Goal: Task Accomplishment & Management: Complete application form

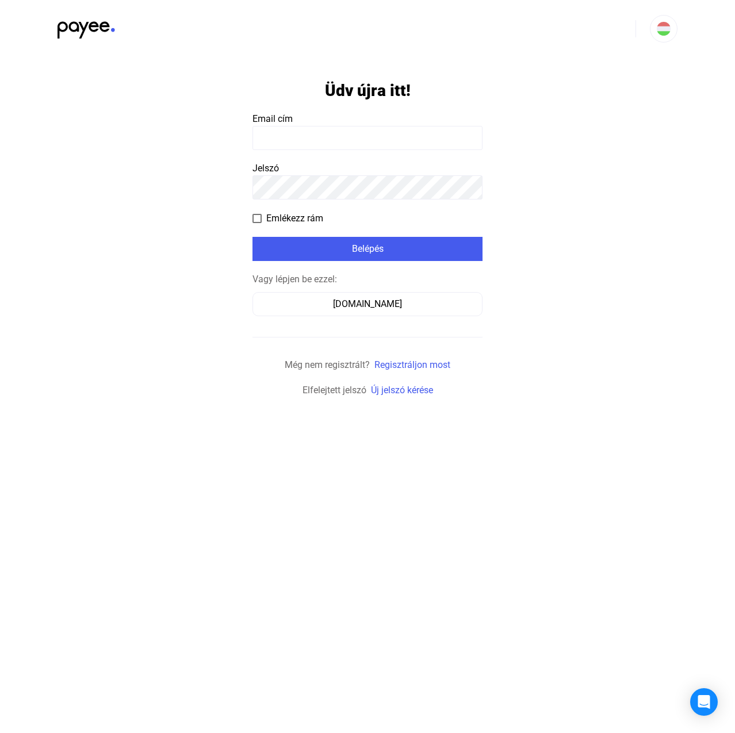
click at [270, 130] on input at bounding box center [367, 138] width 230 height 24
click at [364, 136] on input at bounding box center [367, 138] width 230 height 24
paste input "**********"
type input "**********"
click at [363, 251] on div "Belépés" at bounding box center [367, 249] width 223 height 14
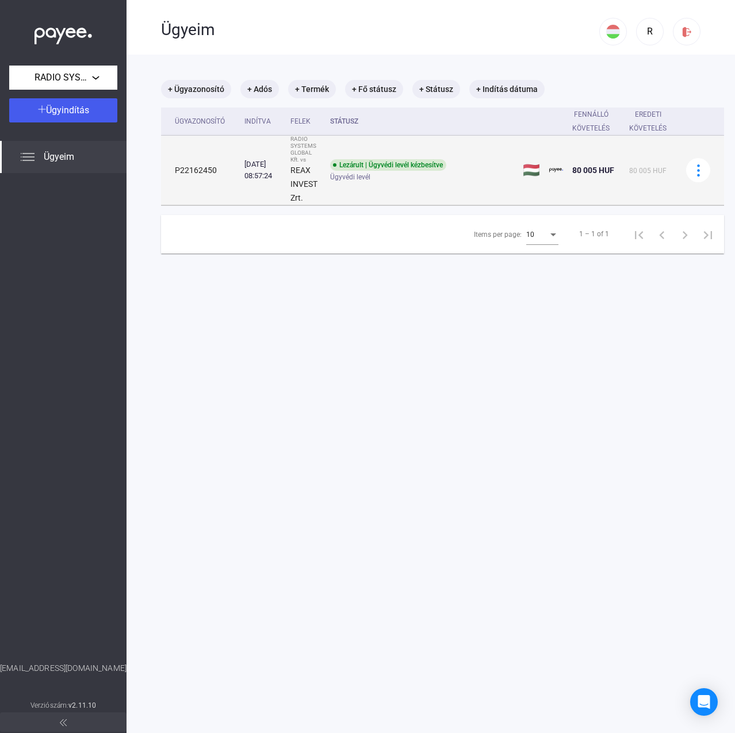
click at [366, 194] on td "Lezárult | Ügyvédi levél kézbesítve Ügyvédi levél" at bounding box center [421, 171] width 193 height 70
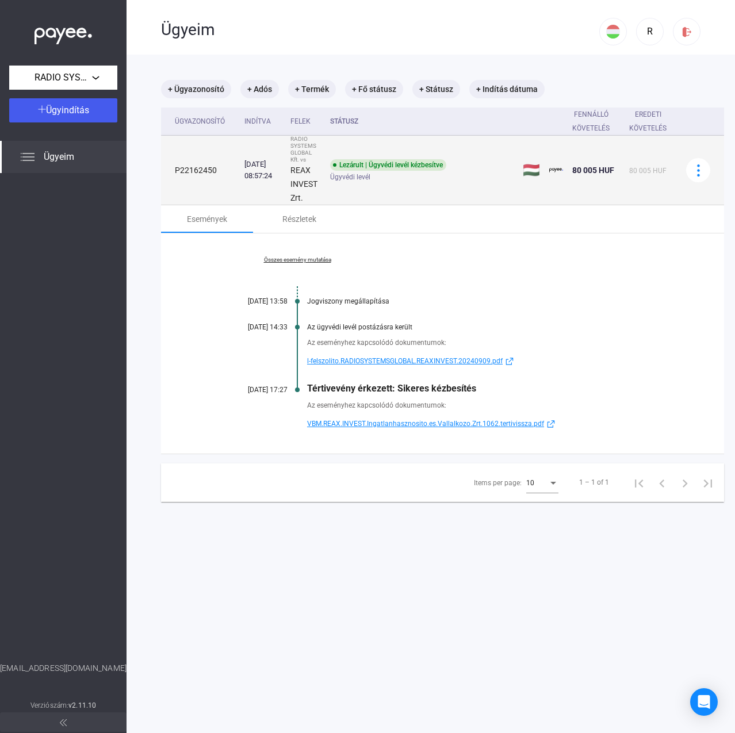
click at [367, 191] on td "Lezárult | Ügyvédi levél kézbesítve Ügyvédi levél" at bounding box center [421, 171] width 193 height 70
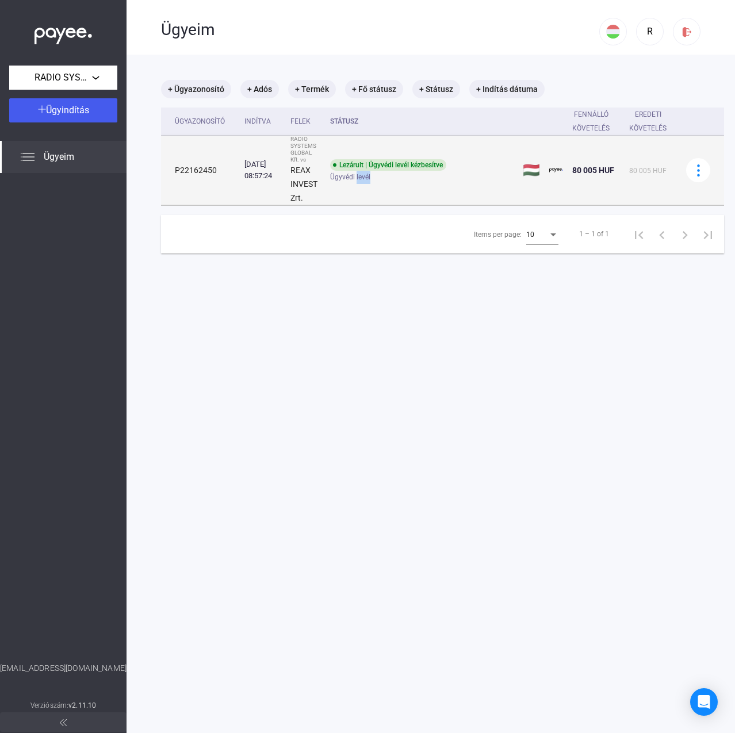
click at [367, 191] on td "Lezárult | Ügyvédi levél kézbesítve Ügyvédi levél" at bounding box center [421, 171] width 193 height 70
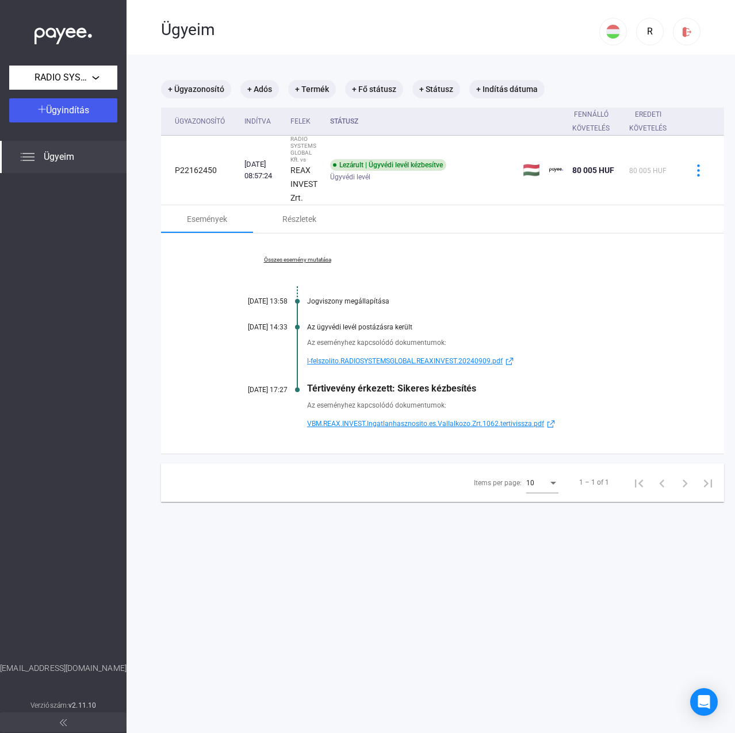
click at [355, 299] on div "Jogviszony megállapítása" at bounding box center [486, 301] width 359 height 8
click at [324, 262] on link "Összes esemény mutatása" at bounding box center [298, 259] width 158 height 7
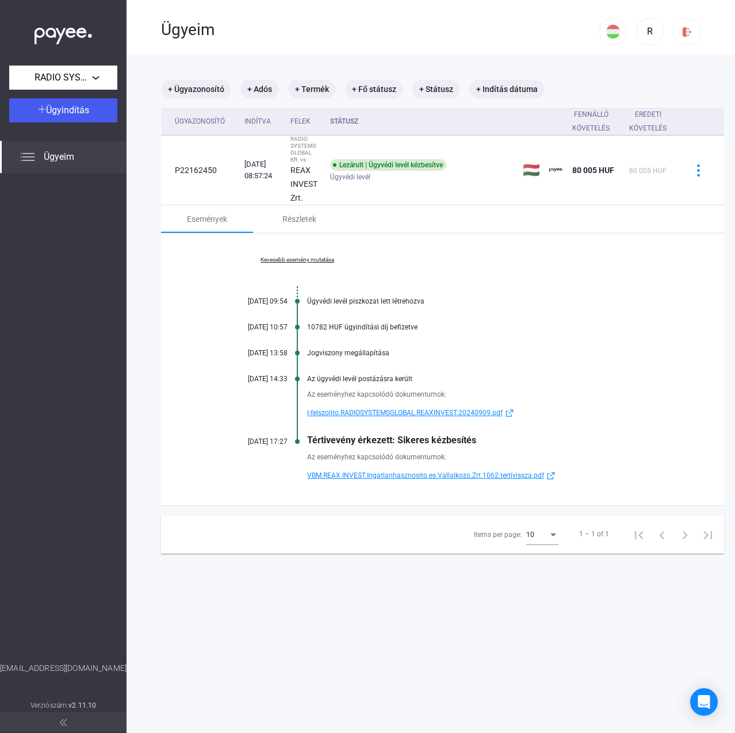
click at [314, 264] on div "Kevesebb esemény mutatása 2024.09.06. 09:54 Ügyvédi levél piszkozat lett létreh…" at bounding box center [442, 369] width 563 height 272
click at [313, 260] on link "Kevesebb esemény mutatása" at bounding box center [298, 259] width 158 height 7
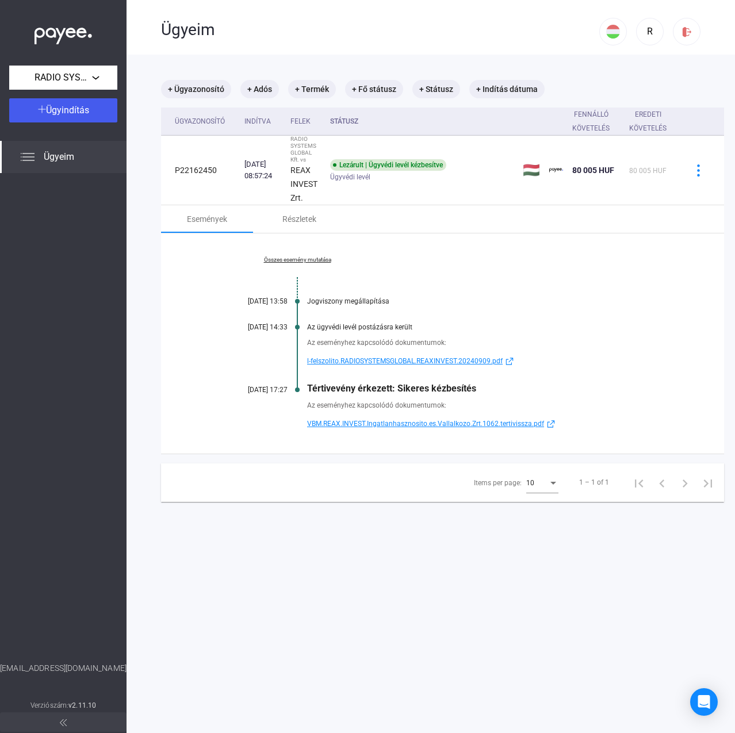
click at [339, 459] on div "+ Ügyazonosító + Adós + Termék + Fő státusz + Státusz + Indítás dátuma Ügyazono…" at bounding box center [442, 291] width 563 height 422
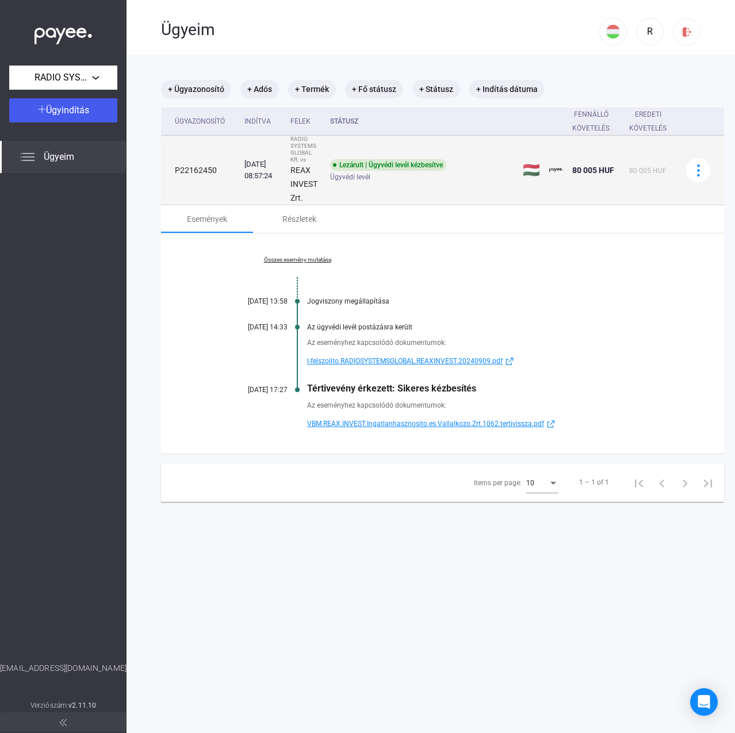
click at [350, 174] on span "Ügyvédi levél" at bounding box center [350, 177] width 40 height 14
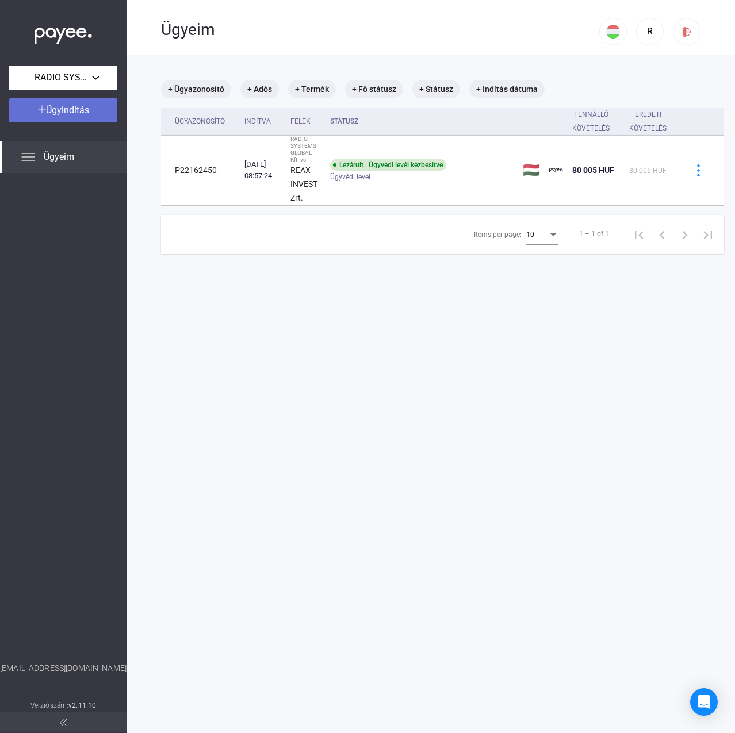
click at [66, 116] on div "Ügyindítás" at bounding box center [63, 111] width 101 height 14
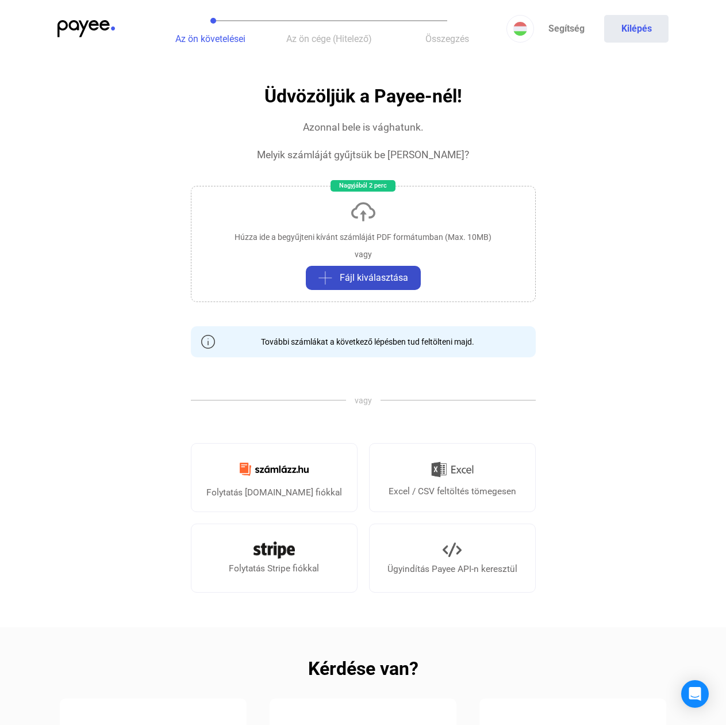
click at [366, 271] on span "Fájl kiválasztása" at bounding box center [374, 278] width 68 height 14
click at [349, 106] on h1 "Üdvözöljük a Payee-nél!" at bounding box center [364, 96] width 198 height 20
click at [362, 142] on section "Üdvözöljük a Payee-nél! Azonnal bele is vághatunk. Melyik számláját gyűjtsük be…" at bounding box center [363, 339] width 345 height 506
click at [372, 150] on div "Melyik számláját gyűjtsük be Önnek?" at bounding box center [363, 155] width 212 height 14
click at [381, 190] on div "Nagyjából 2 perc" at bounding box center [363, 186] width 65 height 12
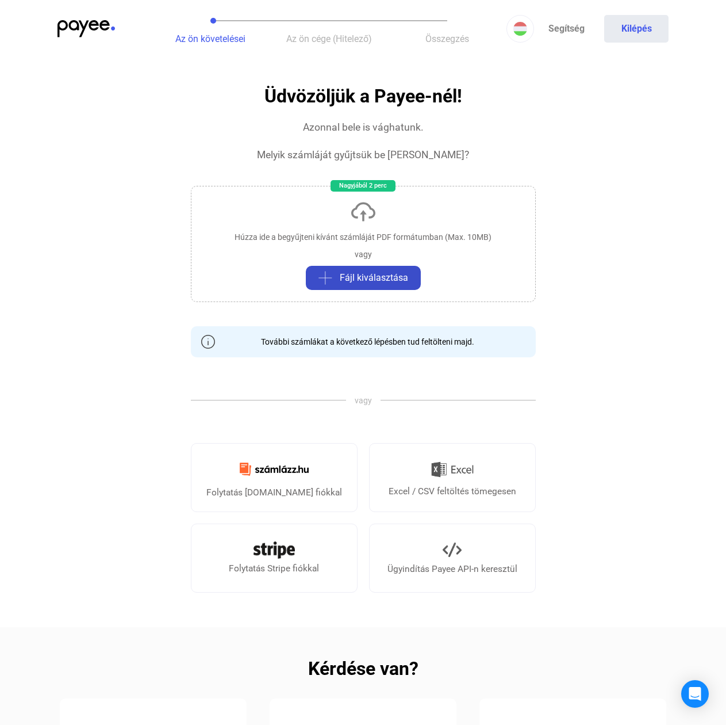
click at [321, 273] on img "button" at bounding box center [326, 278] width 14 height 14
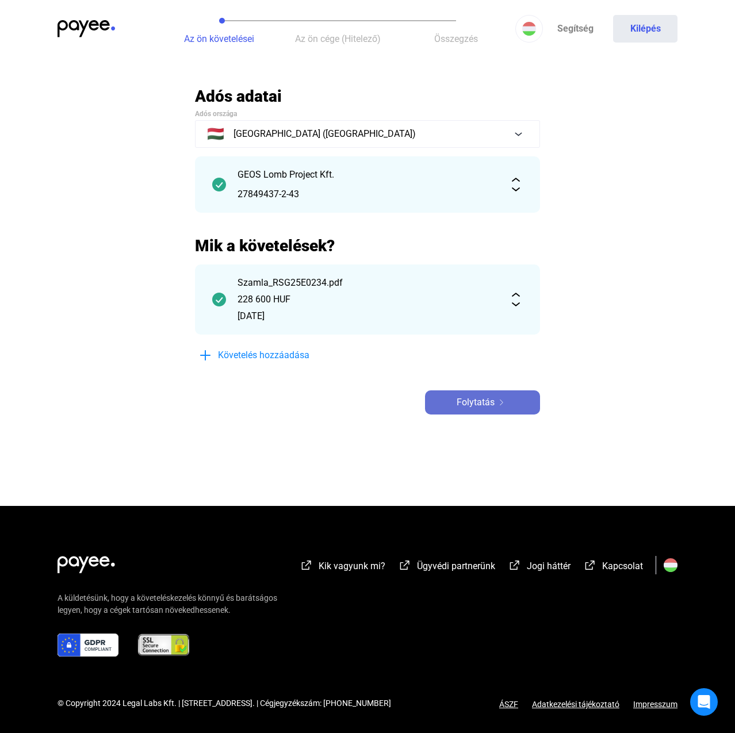
click at [451, 400] on div "Folytatás" at bounding box center [482, 403] width 108 height 14
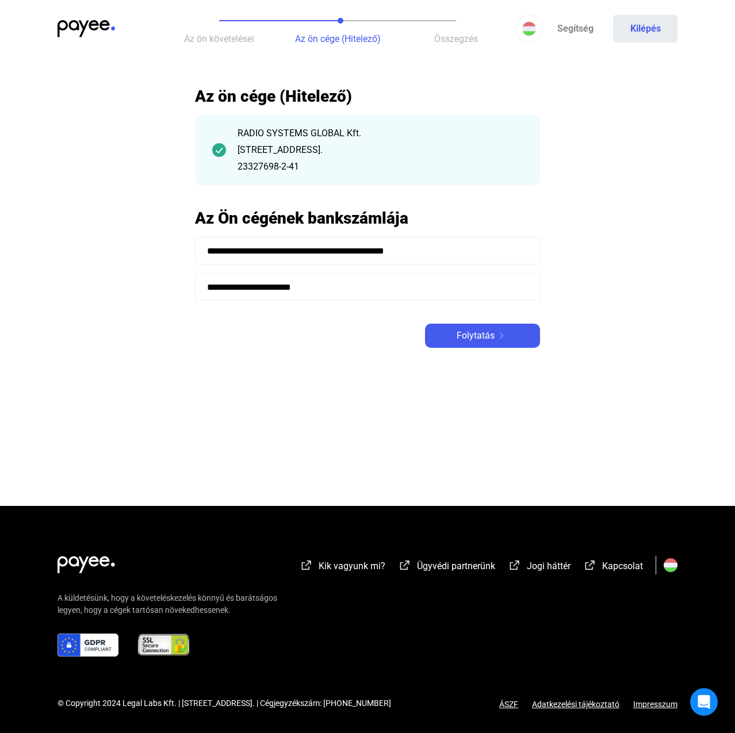
click at [417, 283] on input "**********" at bounding box center [367, 287] width 345 height 28
click at [423, 252] on input "**********" at bounding box center [367, 251] width 345 height 28
click at [451, 334] on div "Folytatás" at bounding box center [482, 336] width 108 height 14
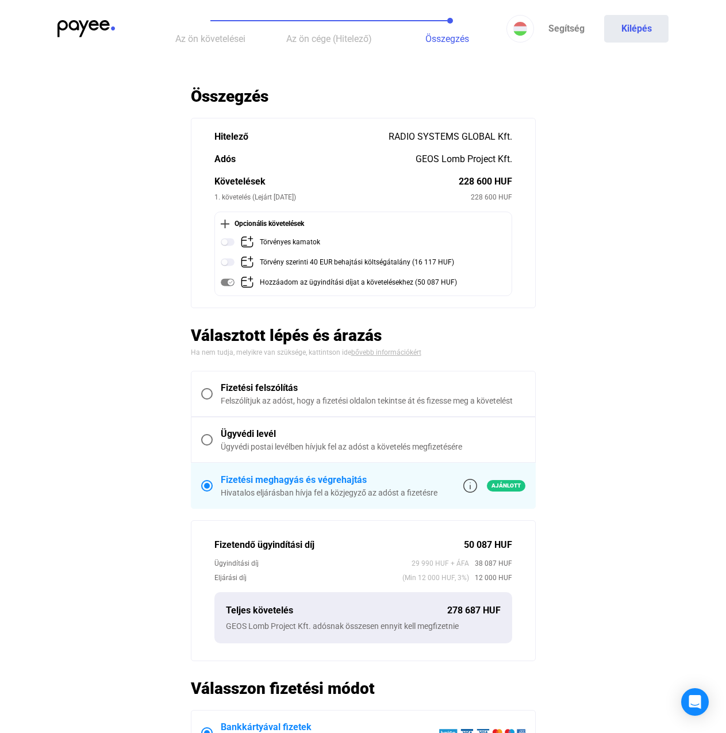
click at [447, 177] on div "Követelések" at bounding box center [336, 182] width 244 height 14
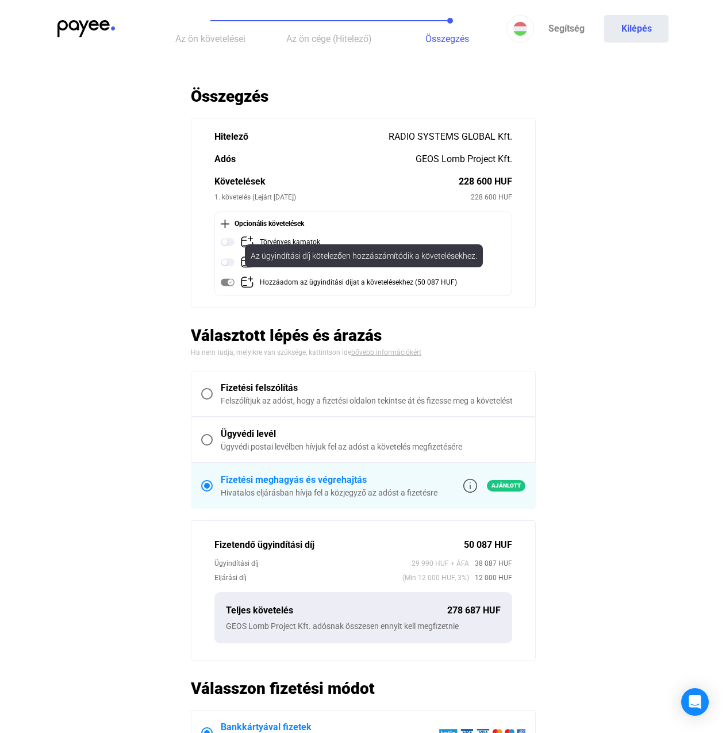
click at [226, 286] on img at bounding box center [228, 282] width 14 height 14
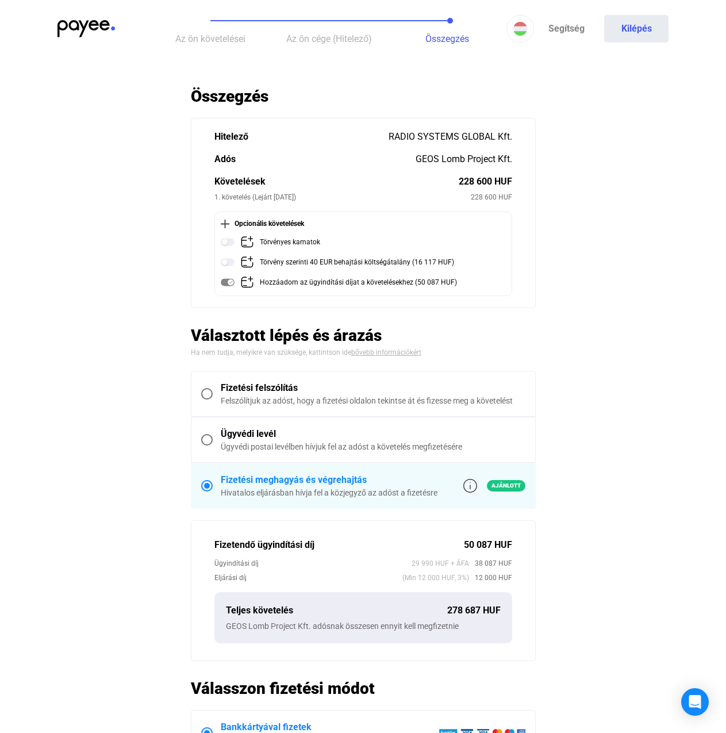
click at [227, 282] on img at bounding box center [228, 282] width 14 height 14
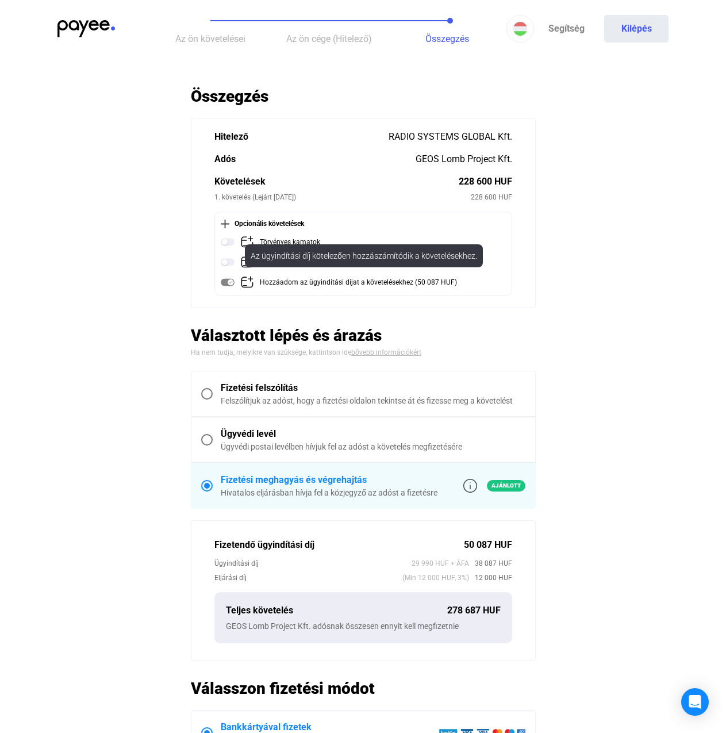
click at [233, 283] on img at bounding box center [228, 282] width 14 height 14
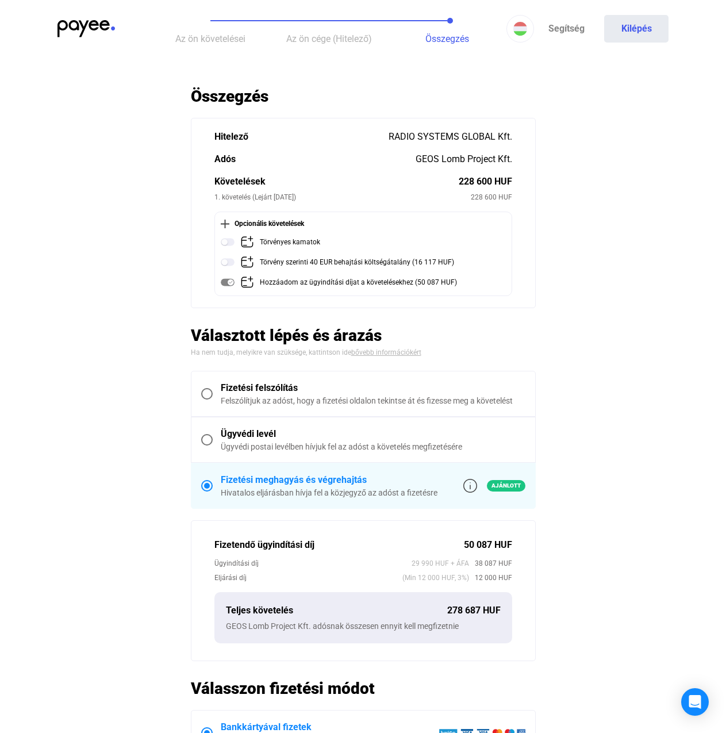
click at [233, 283] on img at bounding box center [228, 282] width 14 height 14
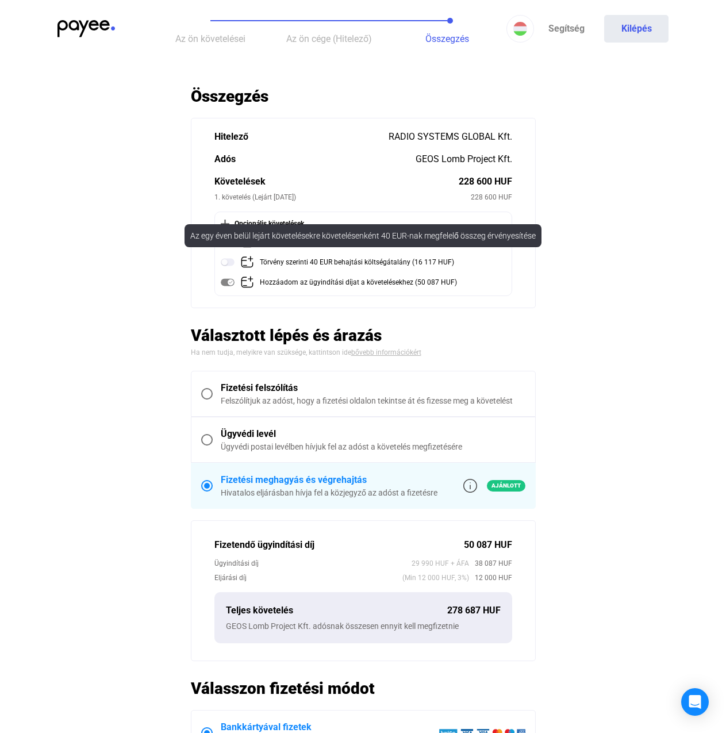
click at [232, 261] on img at bounding box center [228, 262] width 14 height 14
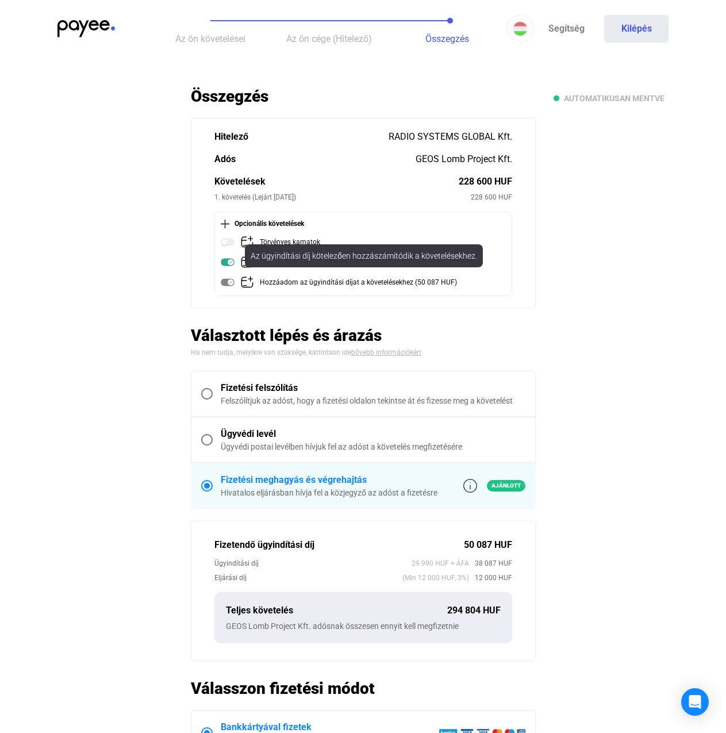
click at [231, 280] on img at bounding box center [228, 282] width 14 height 14
click at [231, 282] on img at bounding box center [228, 282] width 14 height 14
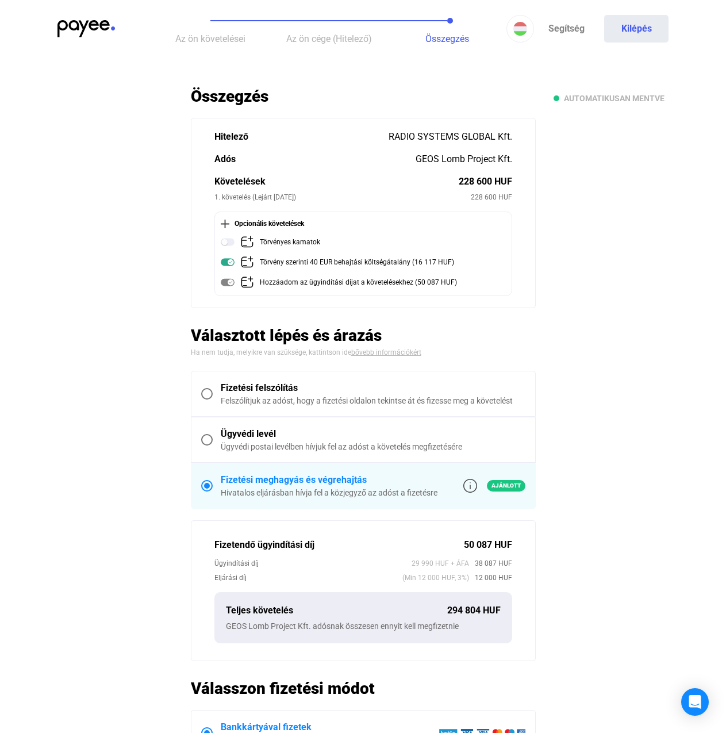
click at [231, 282] on img at bounding box center [228, 282] width 14 height 14
click at [172, 285] on main "Automatikusan mentve Összegzés Hitelező RADIO SYSTEMS GLOBAL Kft. Adós GEOS Lom…" at bounding box center [363, 502] width 726 height 833
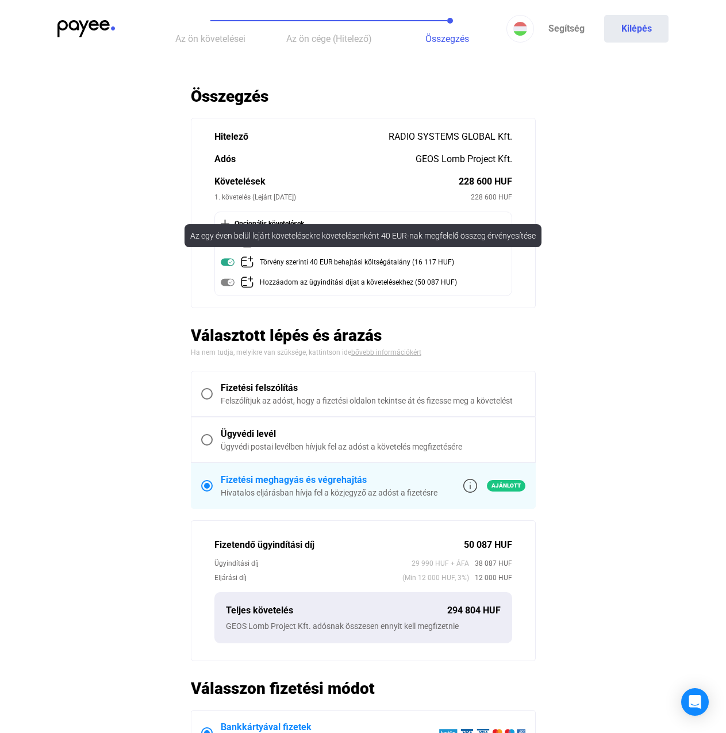
click at [231, 260] on img at bounding box center [228, 262] width 14 height 14
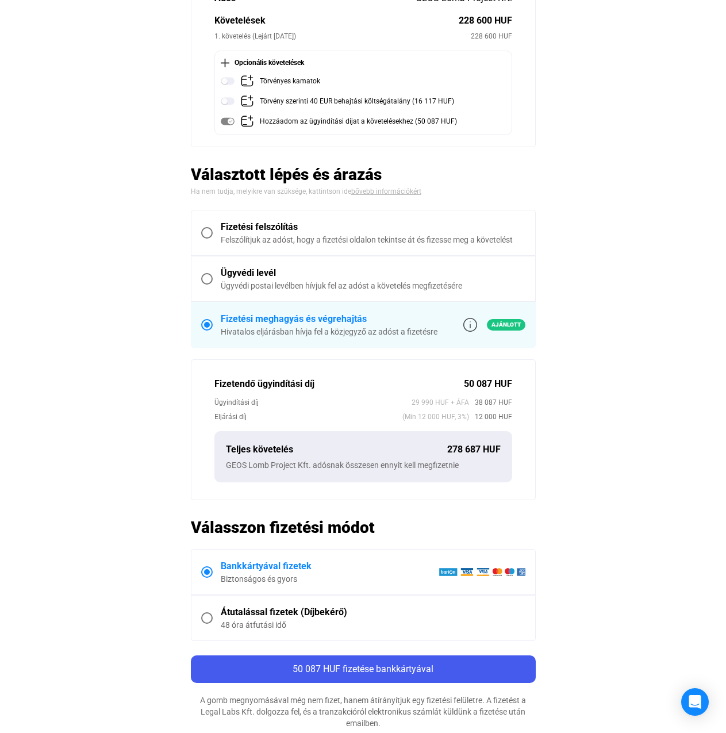
scroll to position [115, 0]
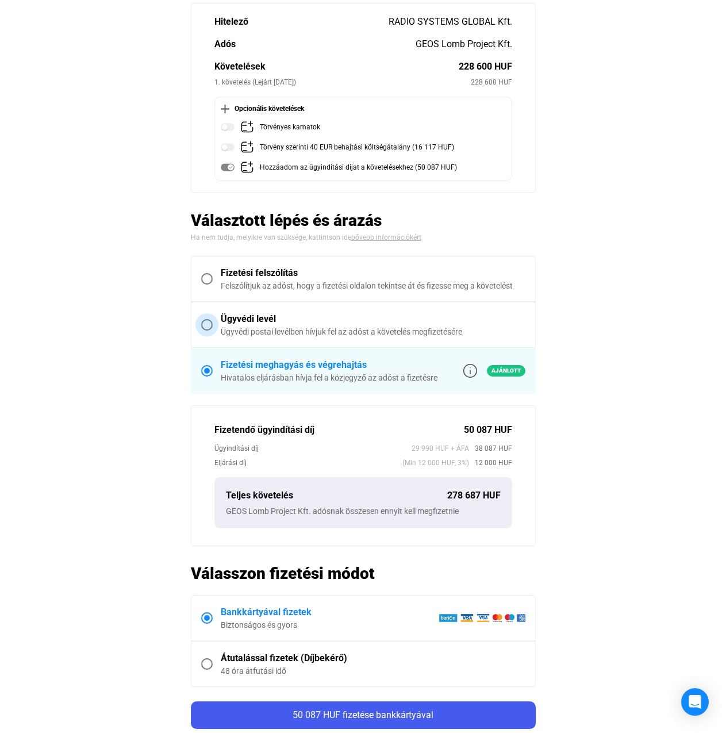
click at [251, 315] on div "Ügyvédi levél" at bounding box center [373, 319] width 305 height 14
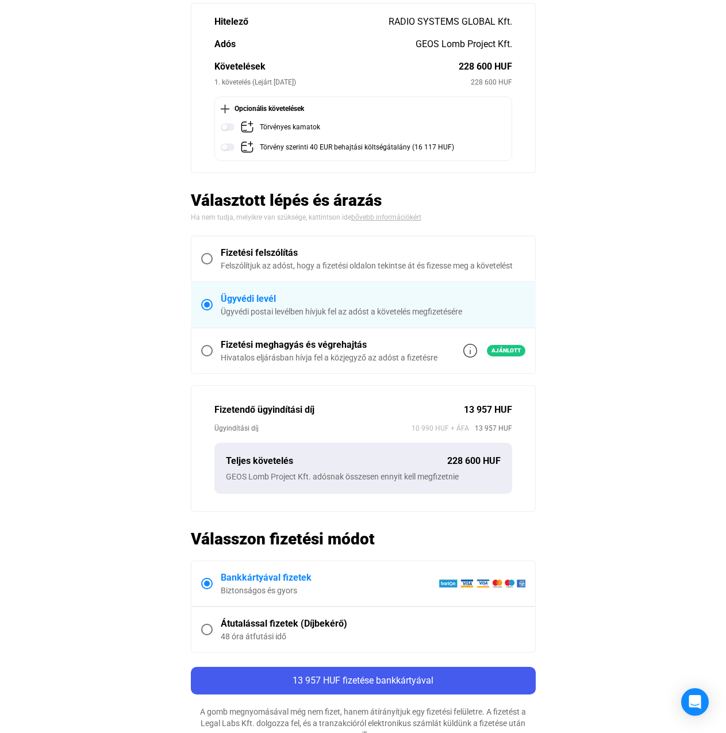
click at [288, 405] on div "Fizetendő ügyindítási díj" at bounding box center [339, 410] width 250 height 14
click at [344, 464] on div "Teljes követelés" at bounding box center [336, 461] width 221 height 14
click at [267, 266] on div "Felszólítjuk az adóst, hogy a fizetési oldalon tekintse át és fizesse meg a köv…" at bounding box center [373, 266] width 305 height 12
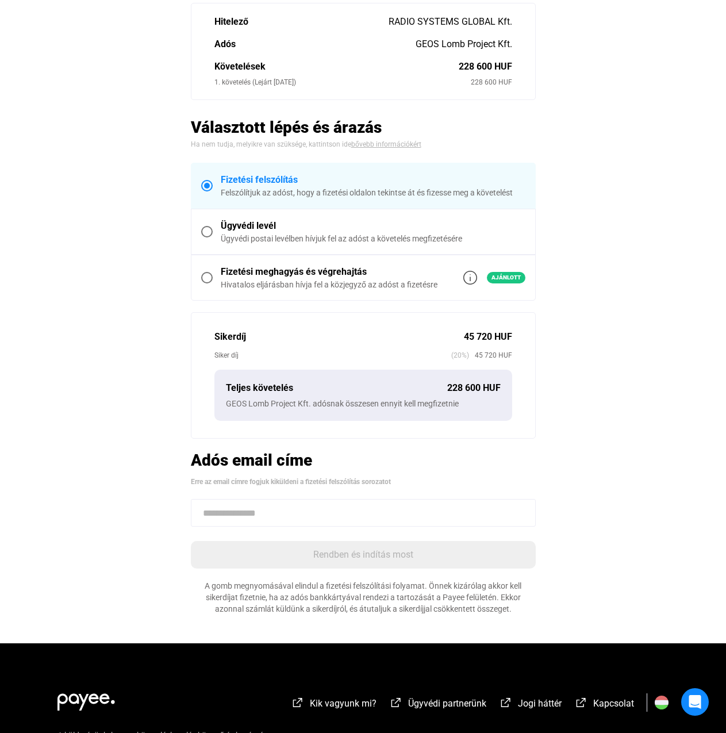
click at [215, 333] on div "Sikerdíj" at bounding box center [339, 337] width 250 height 14
click at [217, 353] on div "Siker díj" at bounding box center [332, 356] width 237 height 12
click at [308, 512] on input at bounding box center [363, 513] width 345 height 28
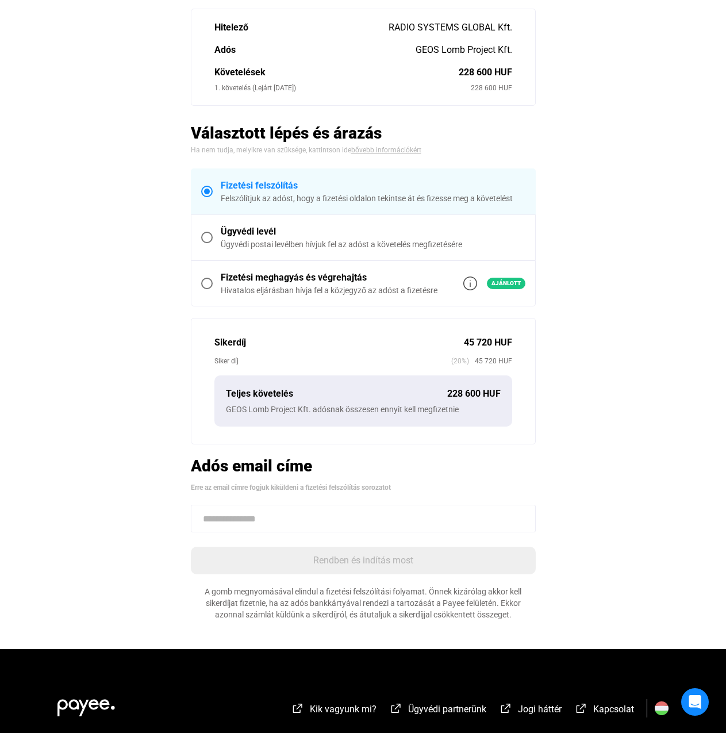
scroll to position [0, 0]
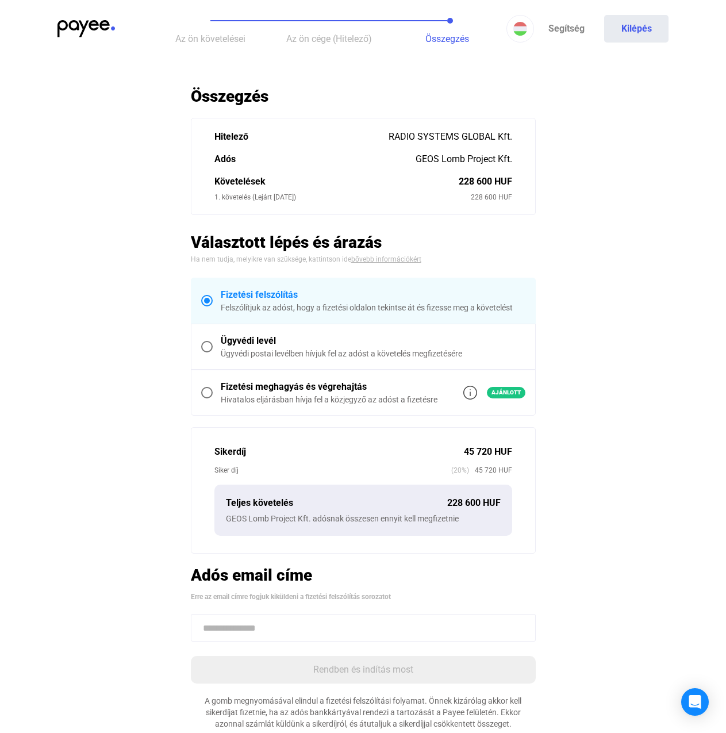
click at [301, 351] on div "Ügyvédi postai levélben hívjuk fel az adóst a követelés megfizetésére" at bounding box center [373, 354] width 305 height 12
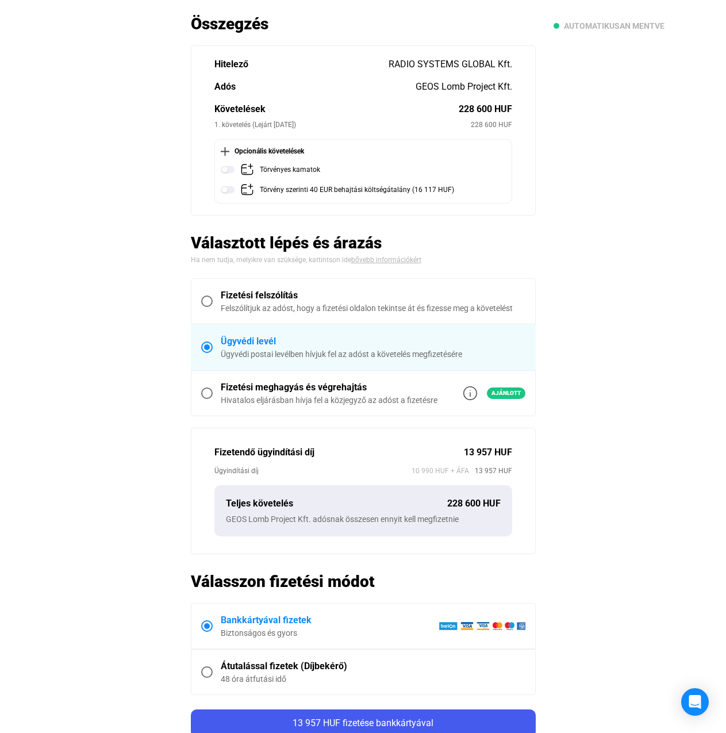
scroll to position [58, 0]
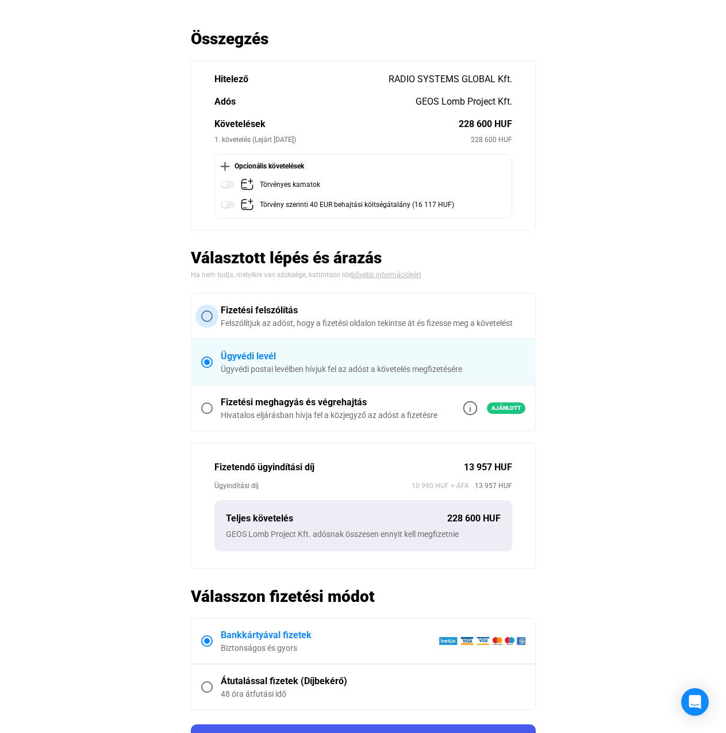
click at [325, 319] on div "Felszólítjuk az adóst, hogy a fizetési oldalon tekintse át és fizesse meg a köv…" at bounding box center [373, 323] width 305 height 12
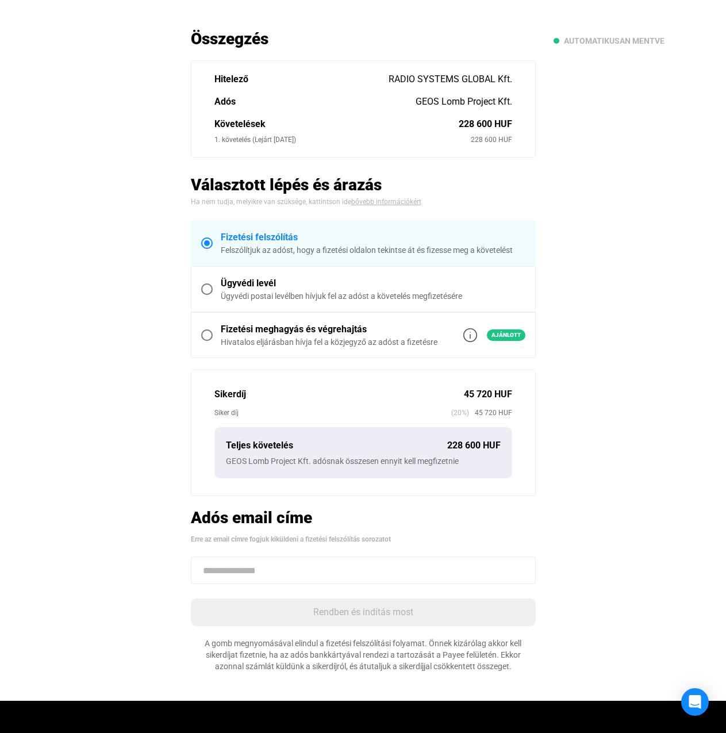
click at [303, 558] on input at bounding box center [363, 571] width 345 height 28
paste input "**********"
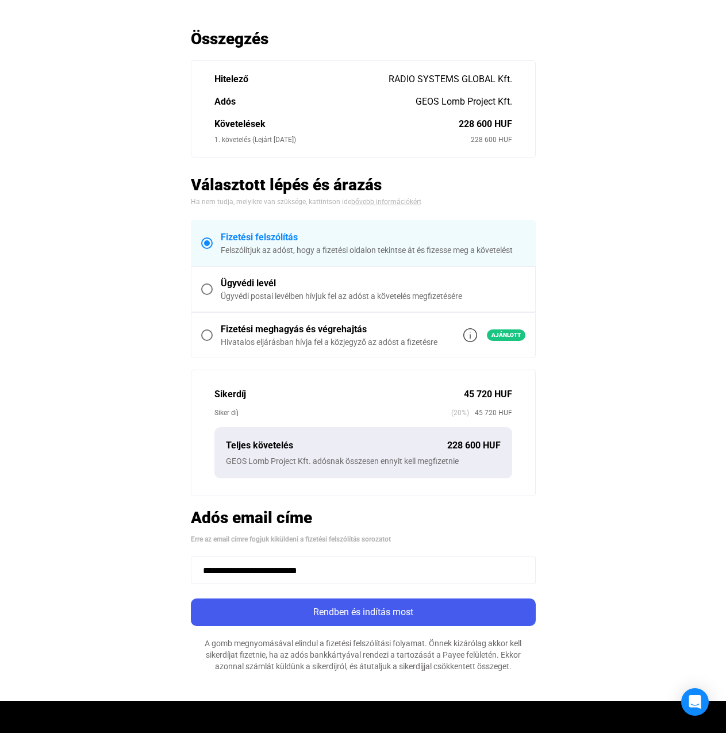
type input "**********"
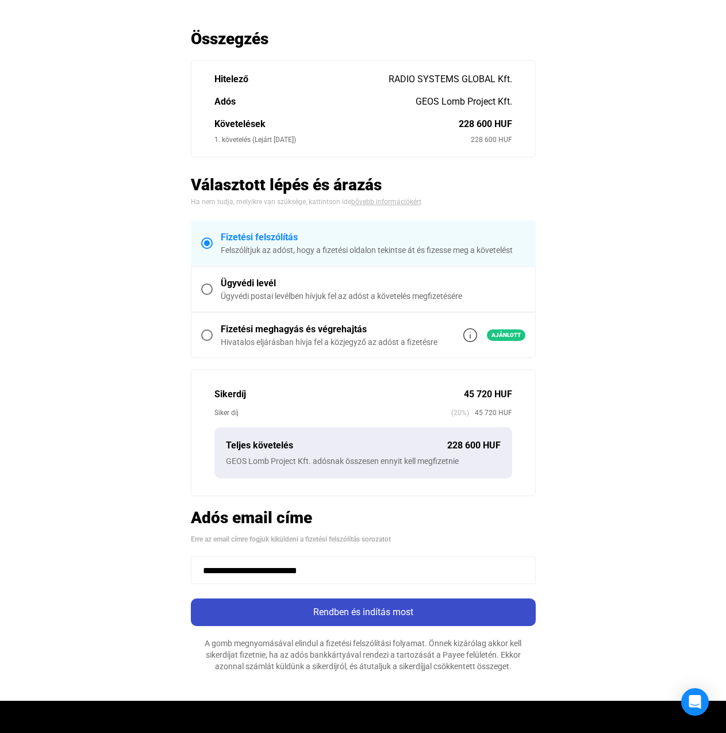
click at [258, 612] on div "Rendben és indítás most" at bounding box center [363, 613] width 338 height 14
